Goal: Find specific page/section: Find specific page/section

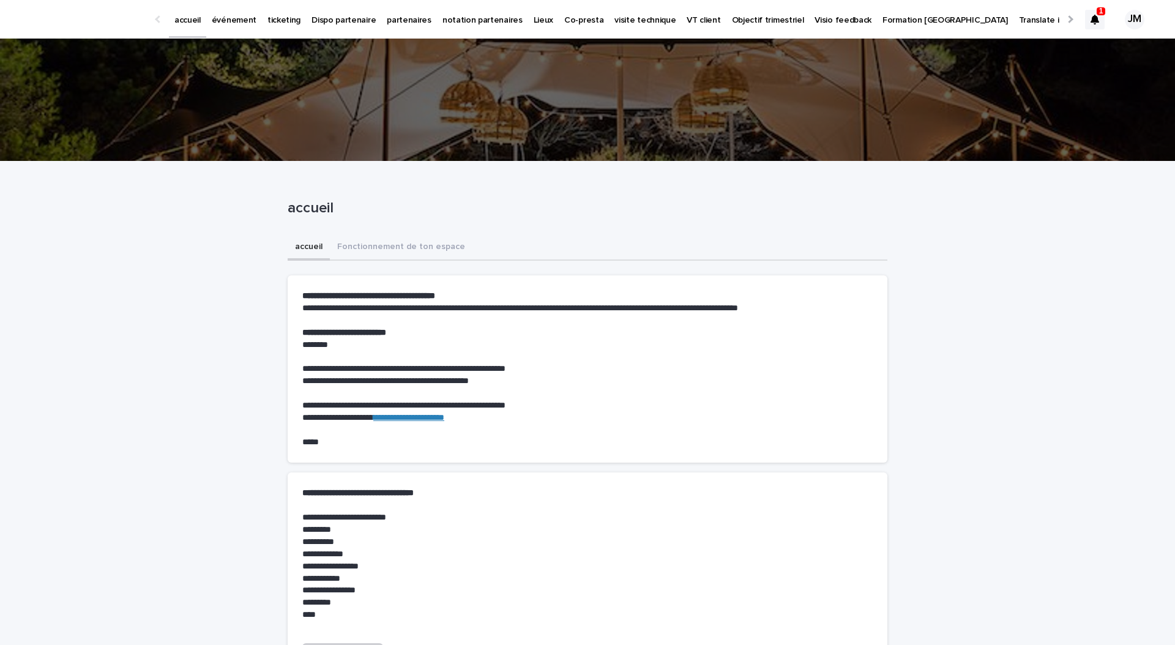
click at [1097, 21] on icon at bounding box center [1094, 20] width 9 height 10
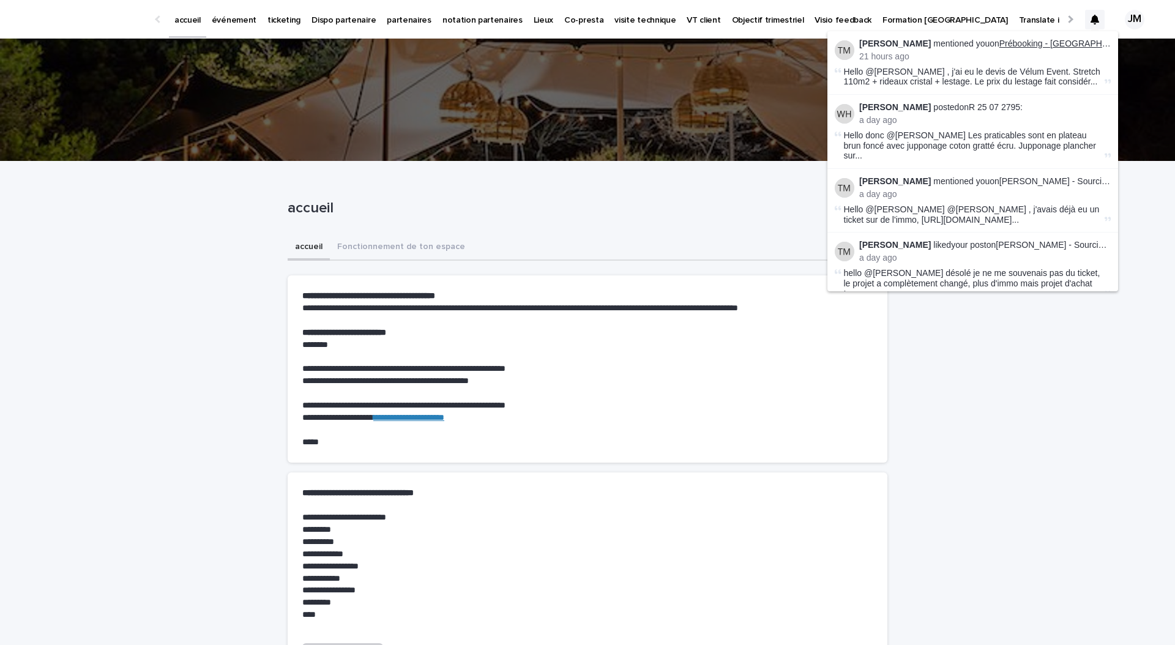
click at [1046, 41] on link "Prébooking - [GEOGRAPHIC_DATA]" at bounding box center [1069, 44] width 140 height 10
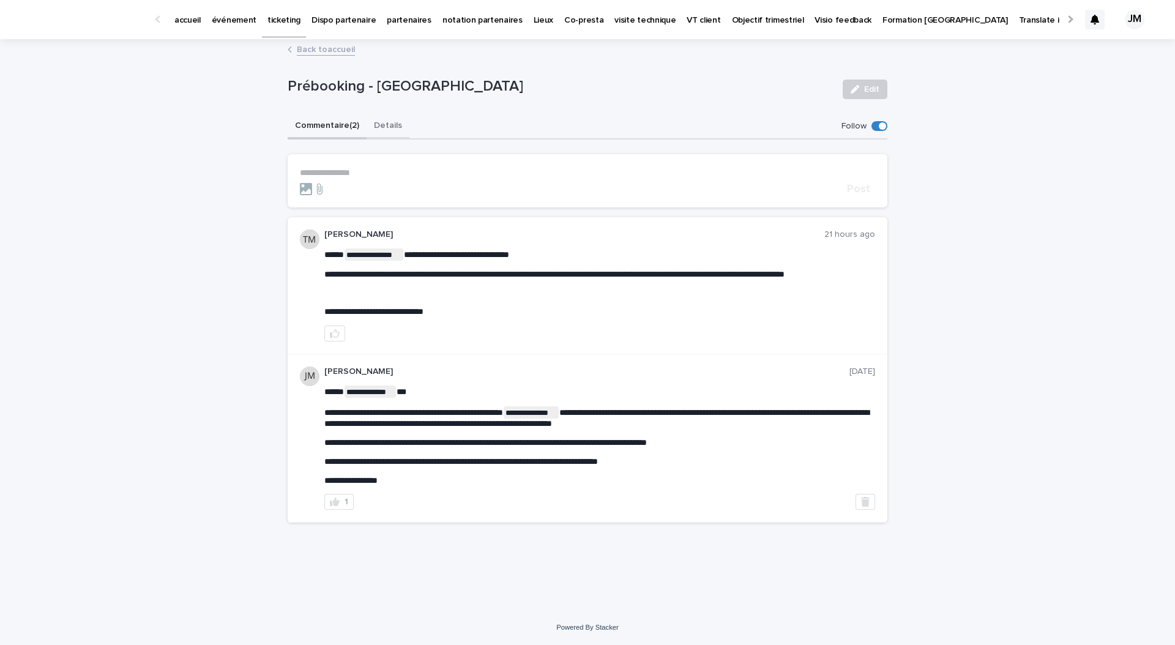
click at [376, 122] on button "Details" at bounding box center [387, 127] width 43 height 26
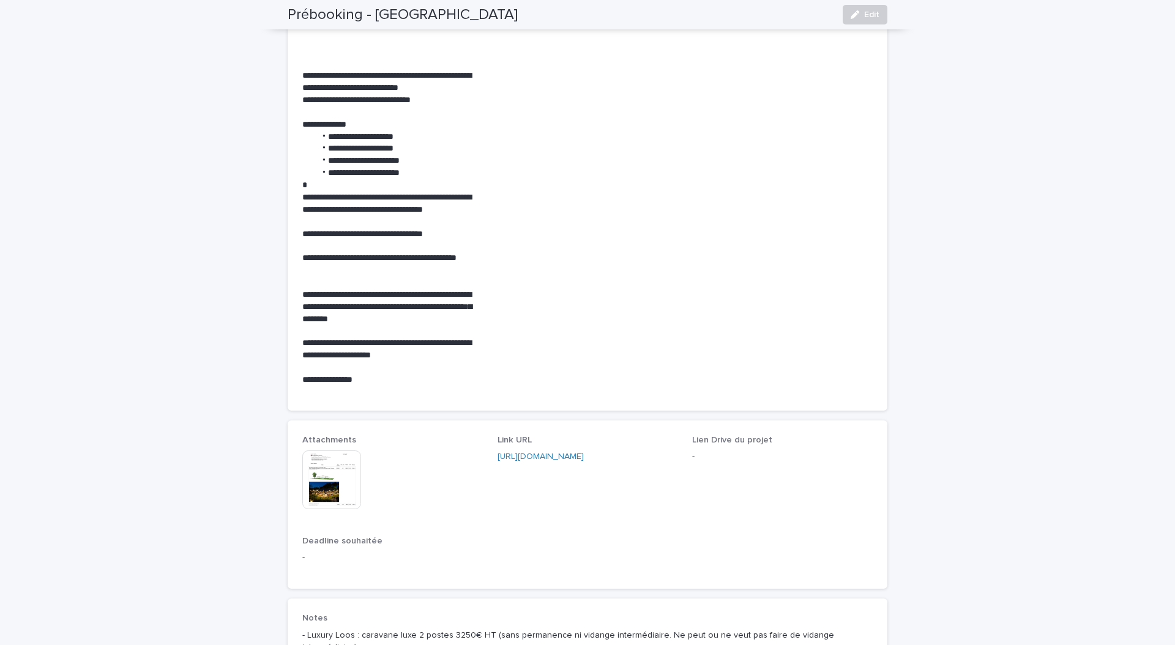
scroll to position [440, 0]
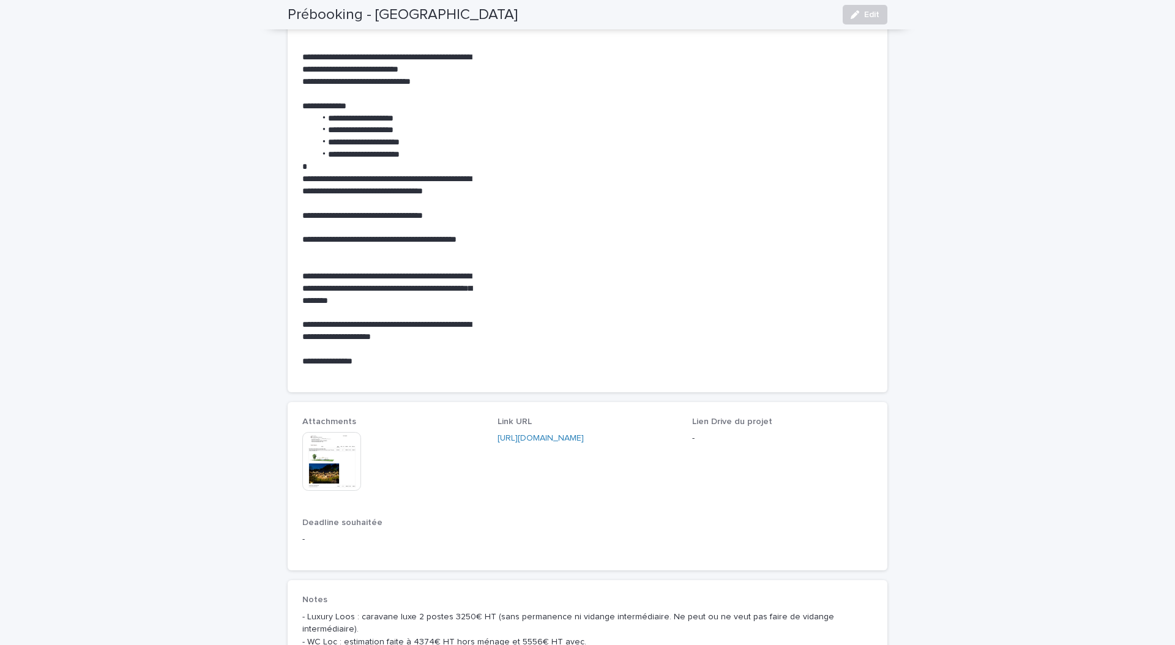
click at [327, 465] on img at bounding box center [331, 461] width 59 height 59
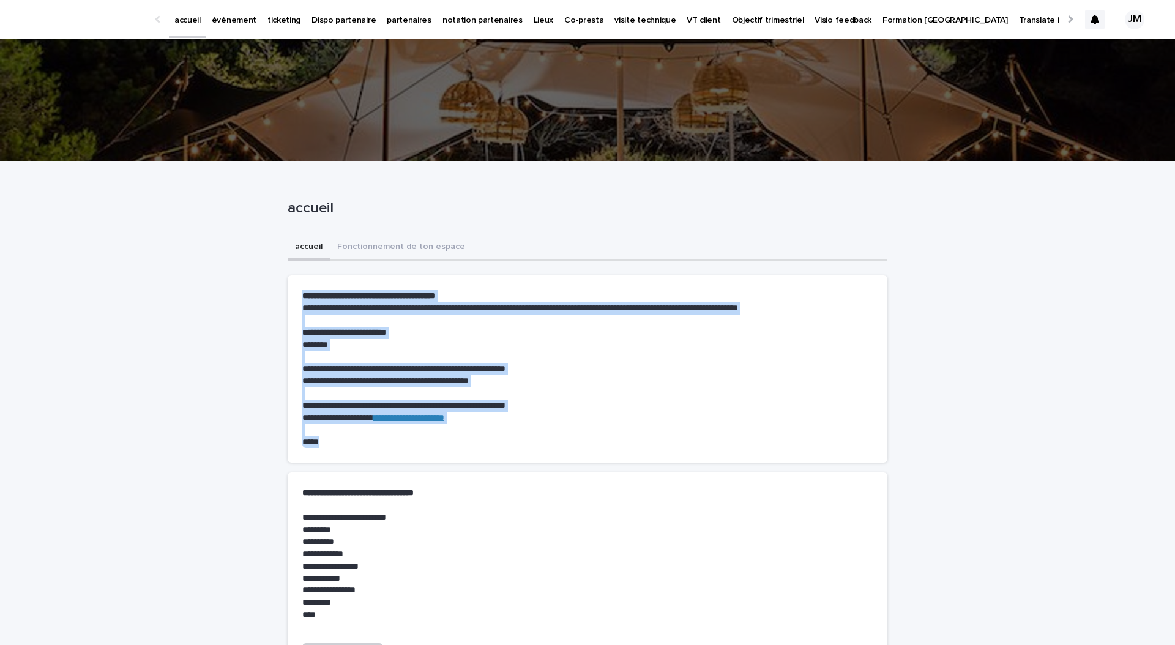
drag, startPoint x: 302, startPoint y: 295, endPoint x: 616, endPoint y: 454, distance: 351.6
click at [616, 454] on section "**********" at bounding box center [588, 368] width 600 height 187
click at [560, 431] on p at bounding box center [587, 430] width 570 height 12
drag, startPoint x: 339, startPoint y: 442, endPoint x: 283, endPoint y: 286, distance: 165.8
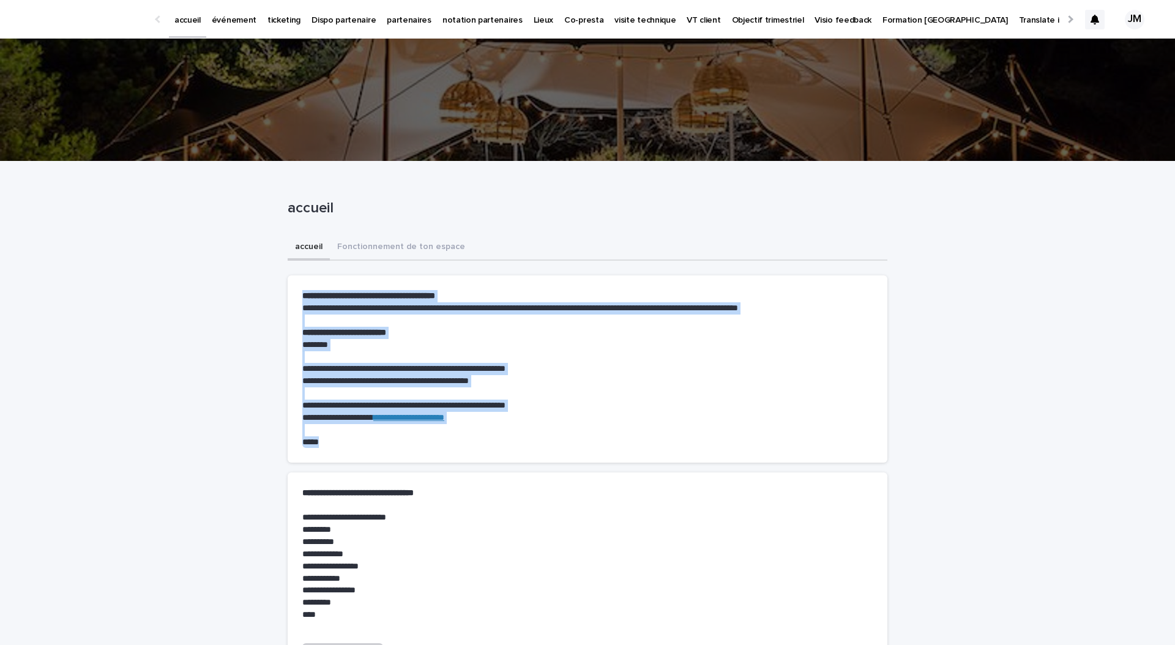
drag, startPoint x: 343, startPoint y: 447, endPoint x: 264, endPoint y: 289, distance: 175.6
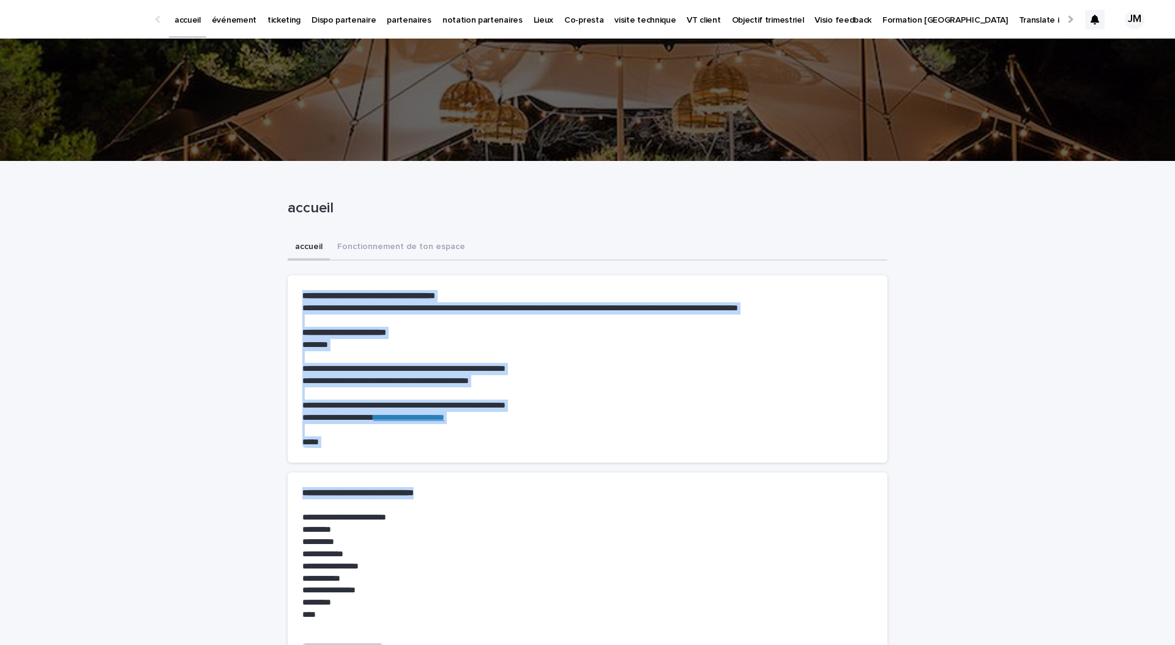
drag, startPoint x: 302, startPoint y: 297, endPoint x: 496, endPoint y: 488, distance: 271.7
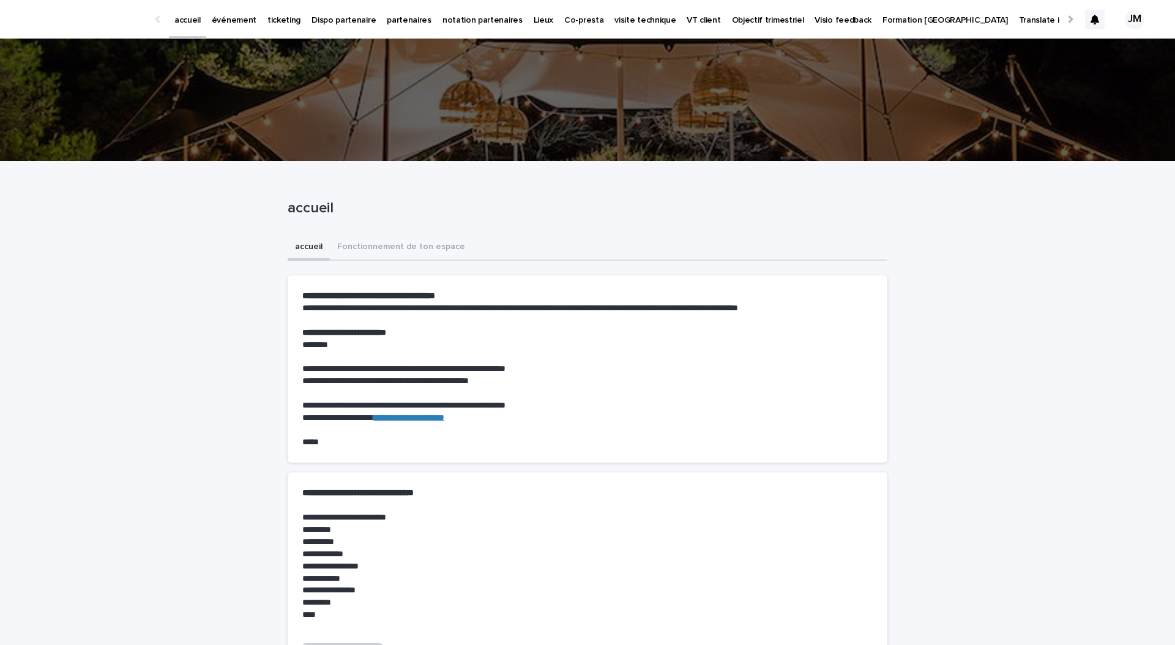
click at [484, 443] on p "*****" at bounding box center [587, 442] width 570 height 12
click at [387, 13] on p "partenaires" at bounding box center [409, 13] width 45 height 26
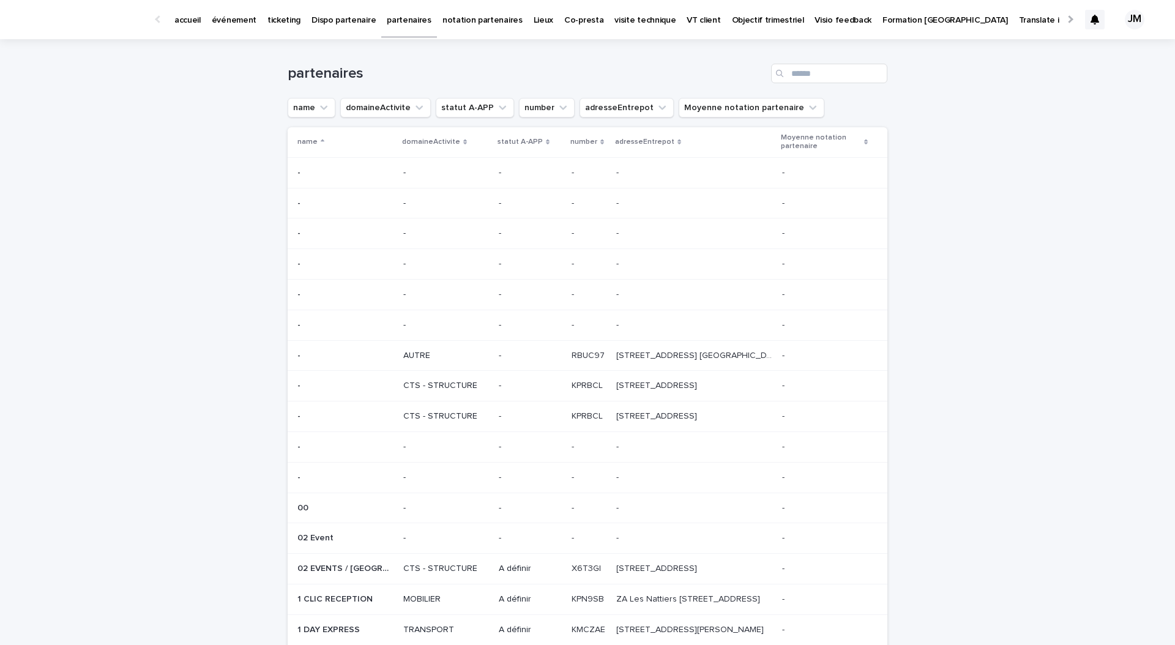
click at [285, 24] on p "ticketing" at bounding box center [283, 13] width 33 height 26
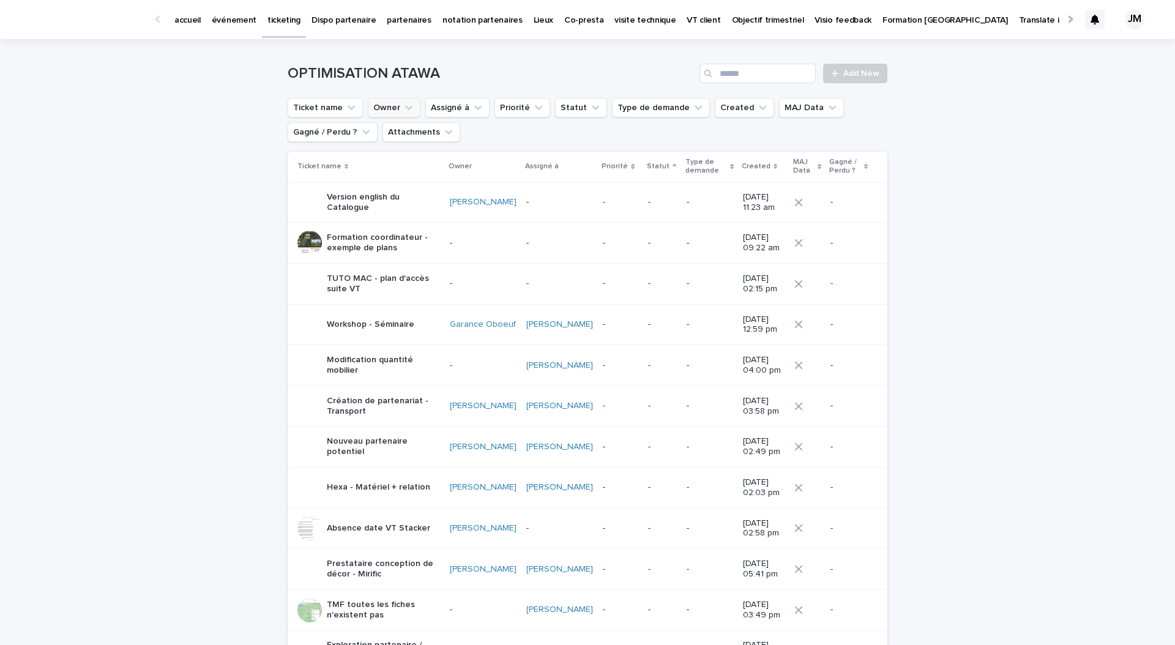
click at [403, 113] on icon "Owner" at bounding box center [409, 108] width 12 height 12
type input "******"
click at [415, 185] on p "[PERSON_NAME]" at bounding box center [442, 186] width 130 height 9
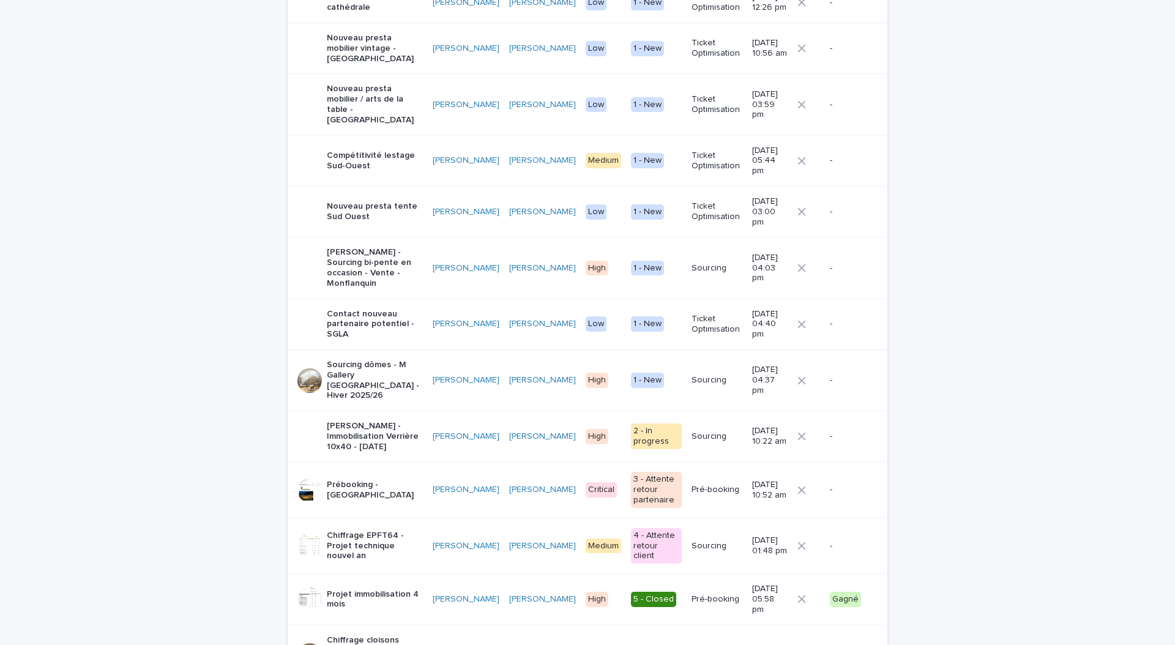
scroll to position [242, 0]
click at [358, 420] on p "Gérard Bertrand - Immobilisation Verrière 10x40 - Septembre 2025" at bounding box center [375, 435] width 96 height 31
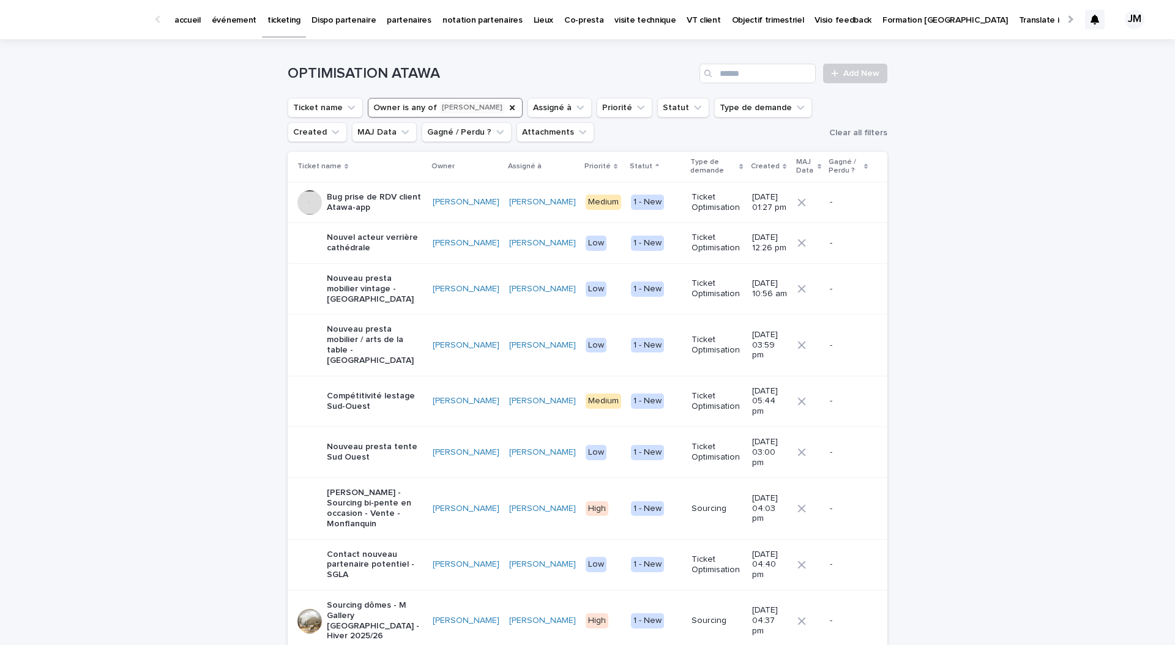
click at [343, 600] on p "Sourcing dômes - M Gallery Toulouse - Hiver 2025/26" at bounding box center [375, 620] width 96 height 41
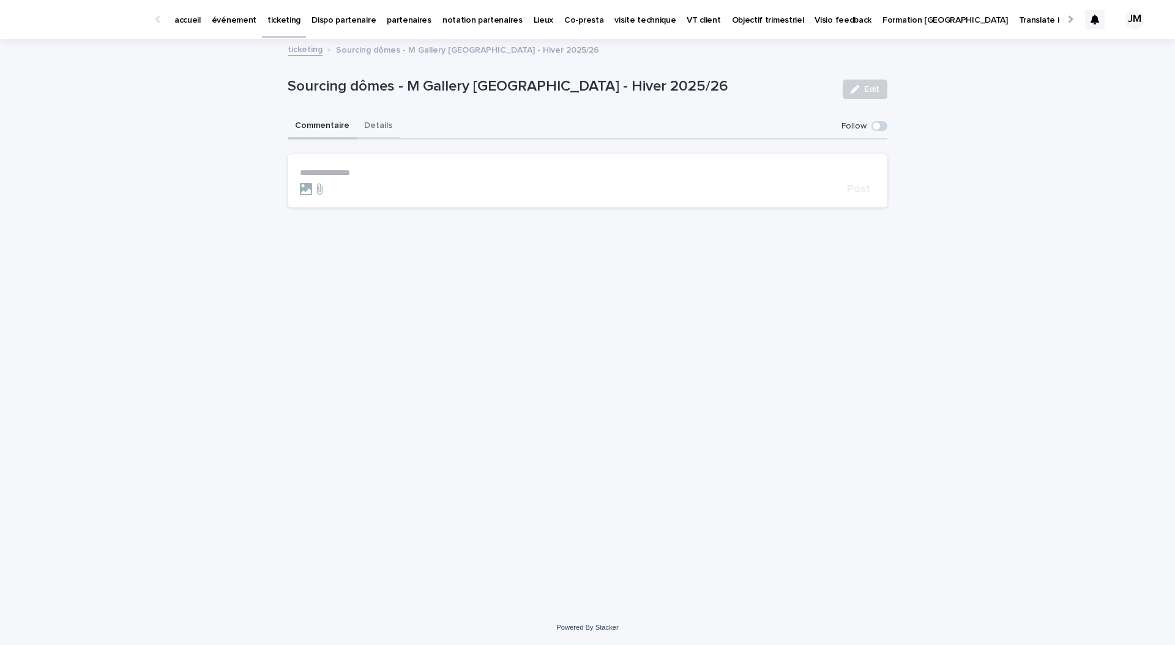
click at [378, 124] on button "Details" at bounding box center [378, 127] width 43 height 26
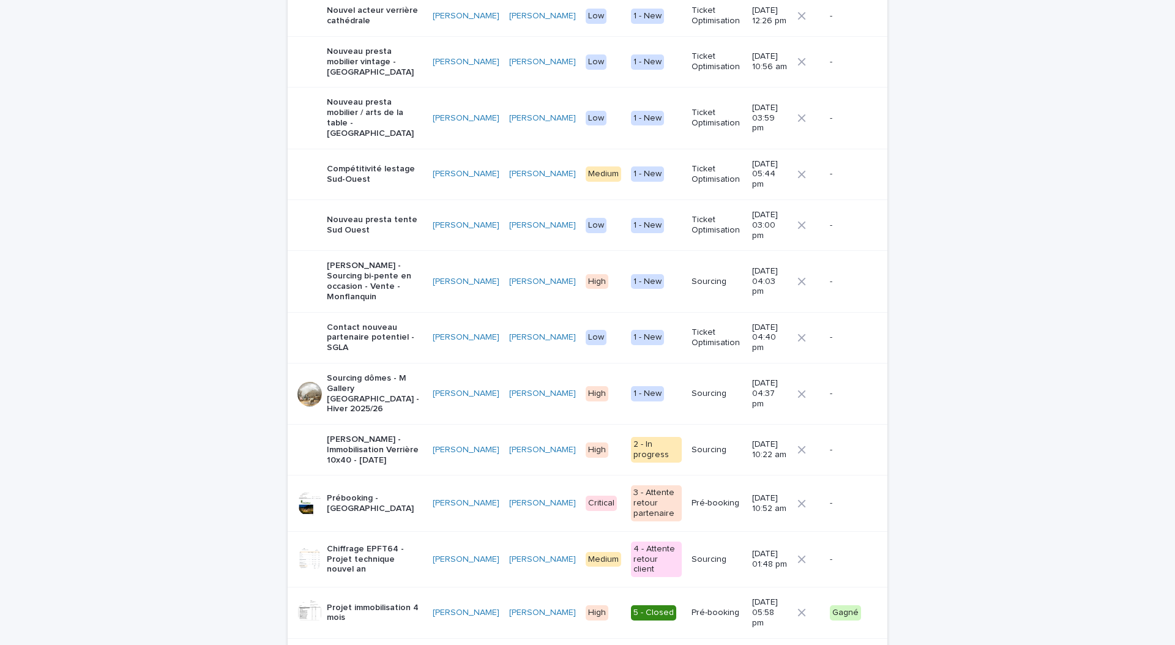
scroll to position [228, 0]
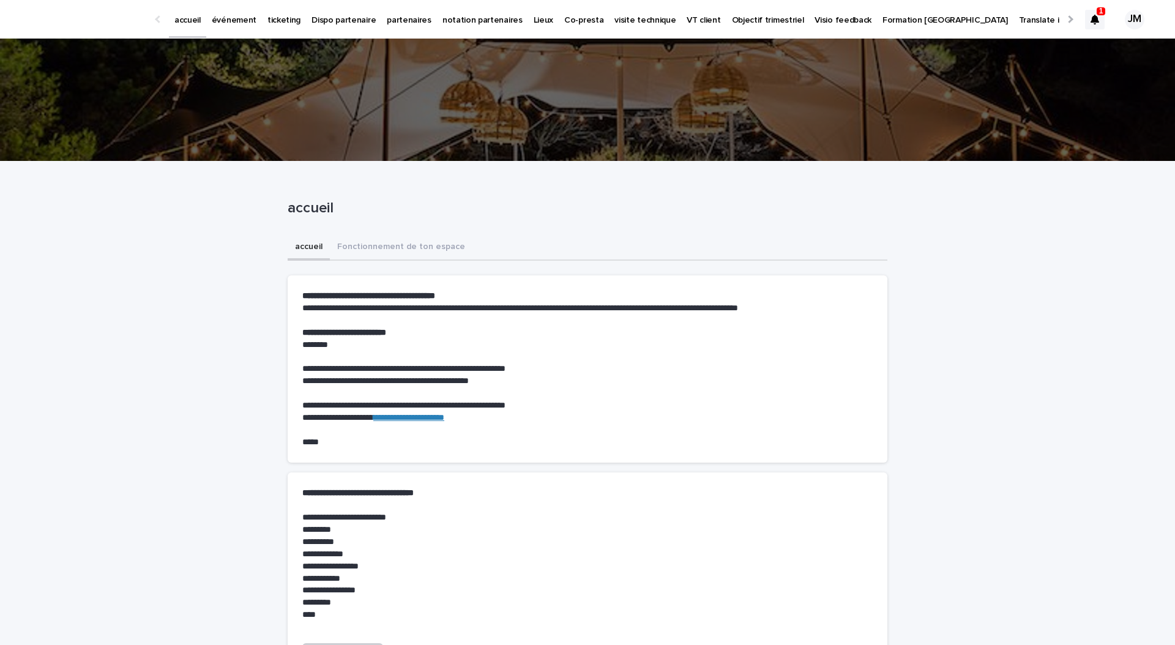
click at [1094, 20] on icon at bounding box center [1094, 20] width 9 height 10
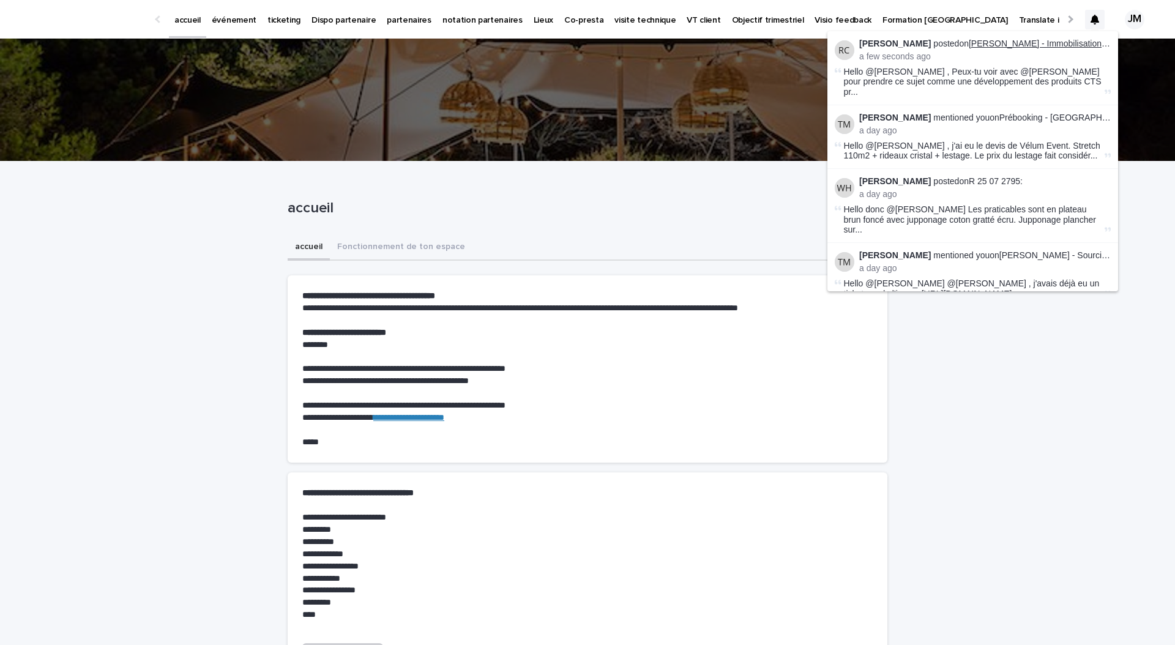
click at [1048, 45] on link "Gérard Bertrand - Immobilisation Verrière 10x40 - Septembre 2025" at bounding box center [1081, 44] width 226 height 10
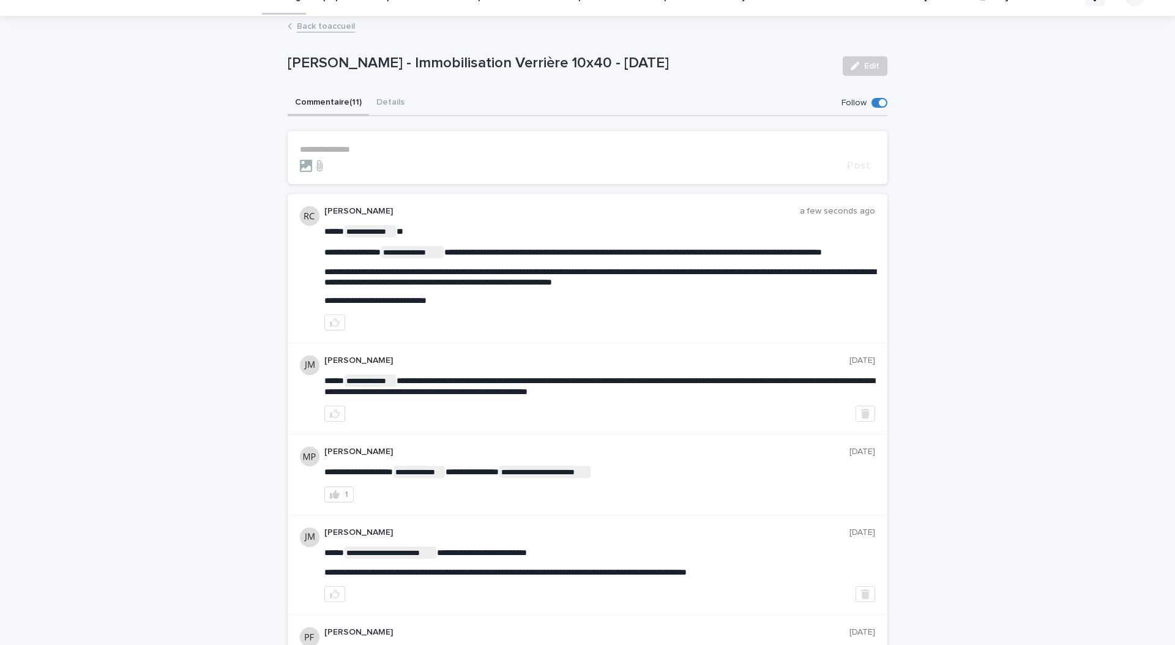
scroll to position [24, 0]
click at [339, 327] on icon "button" at bounding box center [335, 322] width 10 height 10
